Goal: Information Seeking & Learning: Learn about a topic

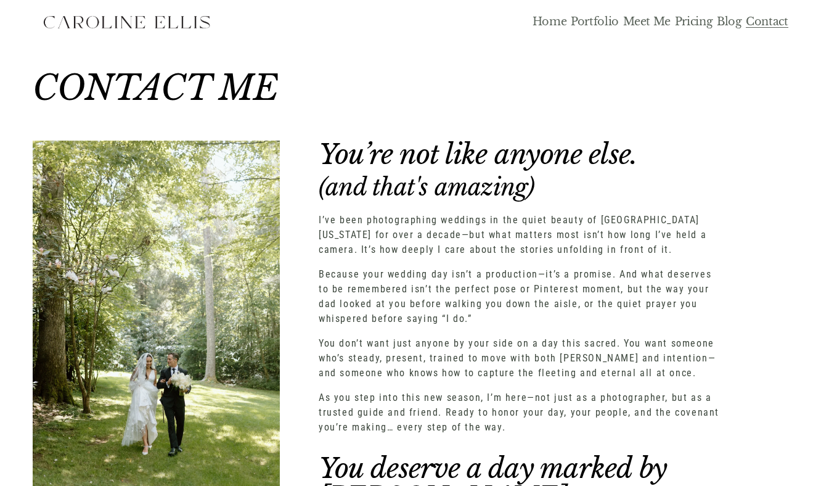
click at [697, 20] on link "Pricing" at bounding box center [694, 22] width 38 height 14
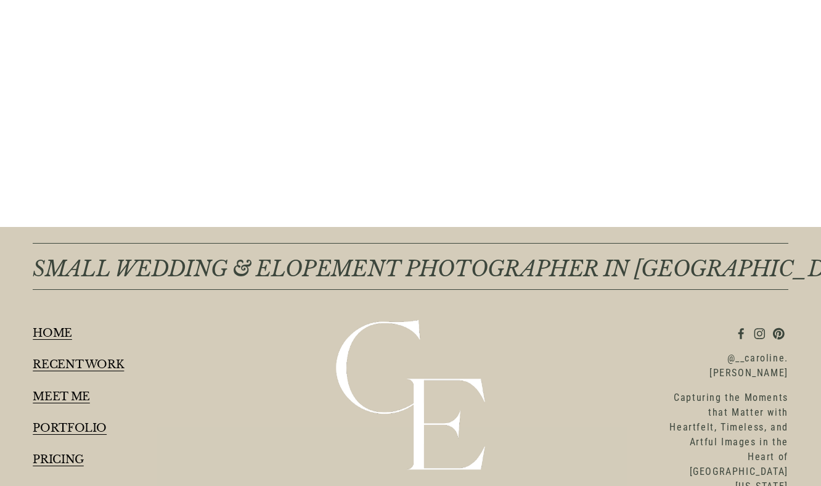
scroll to position [8525, 0]
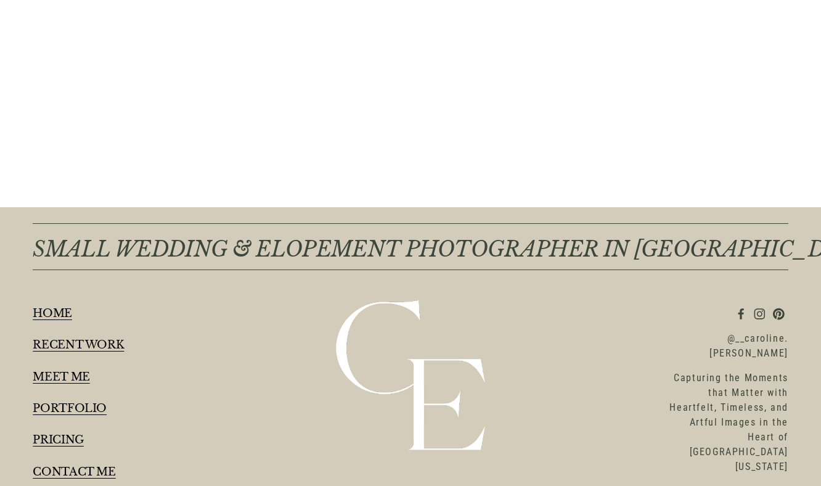
click at [57, 431] on div "HOME RECENT WORK MEET ME PORTFOLIO PRICING CONTACT ME" at bounding box center [156, 393] width 247 height 170
click at [58, 438] on link "PRICING" at bounding box center [58, 440] width 51 height 12
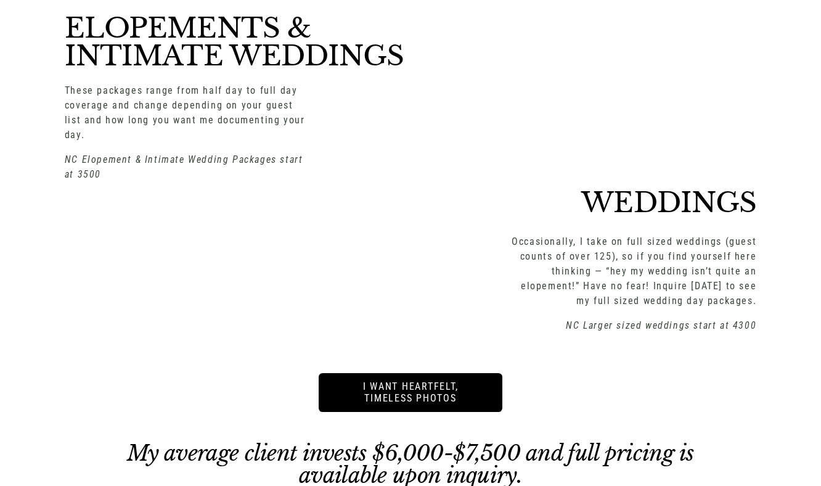
scroll to position [1547, 0]
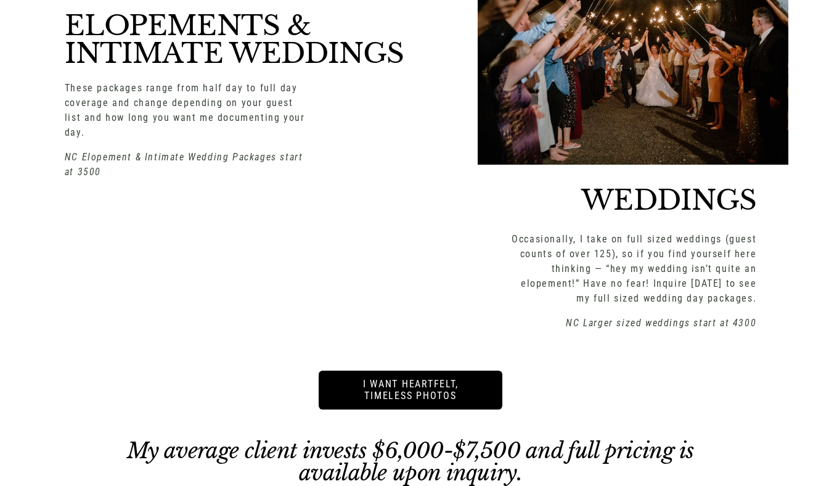
click at [412, 370] on link "i want heartfelt, timeless photos" at bounding box center [411, 389] width 184 height 39
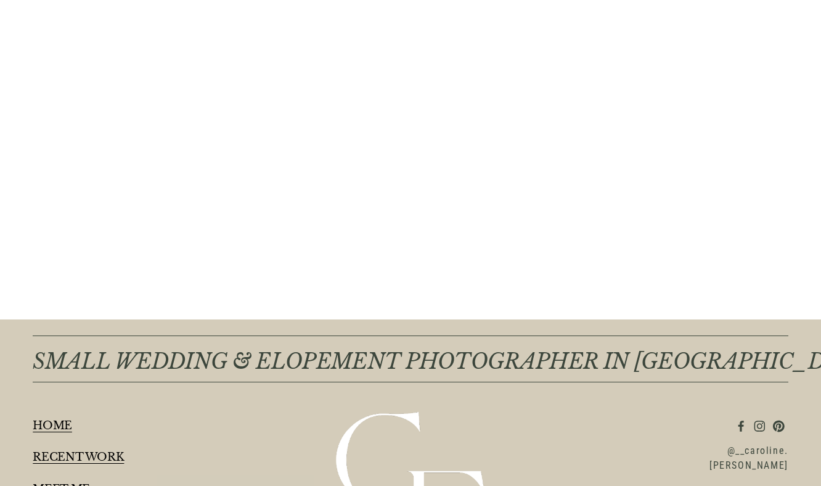
scroll to position [1678, 0]
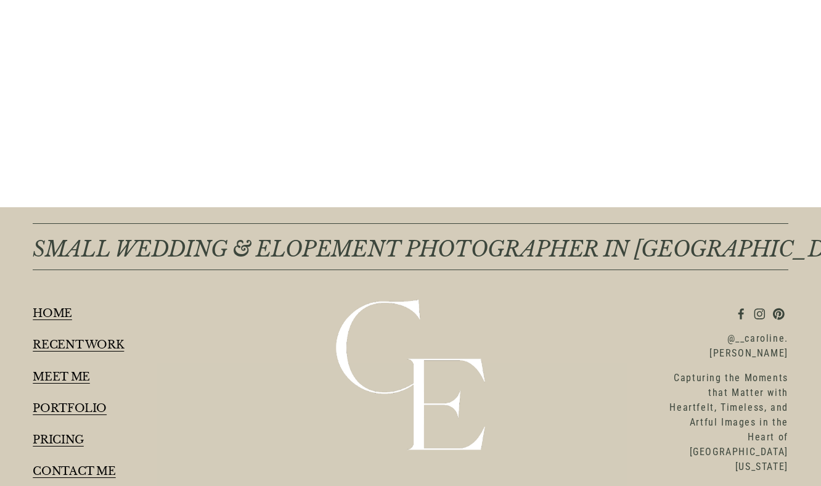
click at [84, 347] on link "RECENT WORK" at bounding box center [78, 345] width 91 height 12
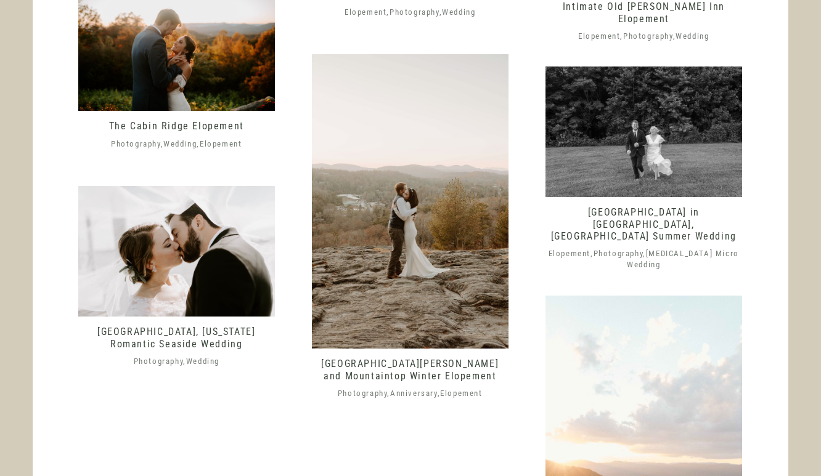
scroll to position [1396, 0]
